Goal: Task Accomplishment & Management: Use online tool/utility

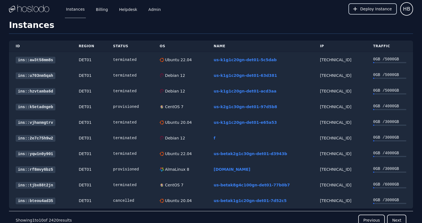
click at [360, 13] on button "Deploy Instance" at bounding box center [372, 8] width 48 height 11
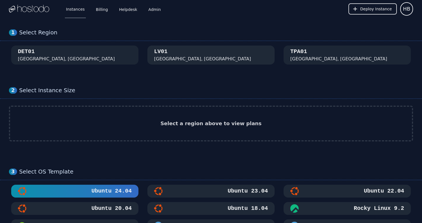
click at [222, 46] on button "[GEOGRAPHIC_DATA], [GEOGRAPHIC_DATA]" at bounding box center [210, 55] width 127 height 19
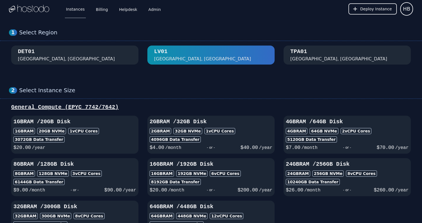
click at [311, 54] on div "TPA01 [GEOGRAPHIC_DATA], [GEOGRAPHIC_DATA]" at bounding box center [347, 55] width 114 height 15
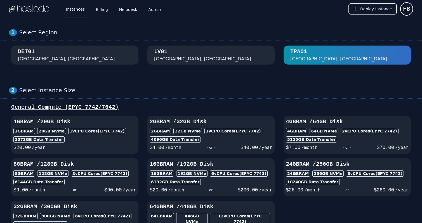
click at [93, 46] on button "DET01 [GEOGRAPHIC_DATA], [GEOGRAPHIC_DATA]" at bounding box center [74, 55] width 127 height 19
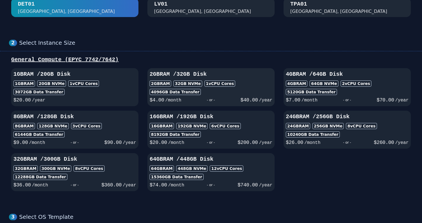
click at [173, 86] on div "32 GB NVMe" at bounding box center [187, 84] width 29 height 6
